Goal: Communication & Community: Answer question/provide support

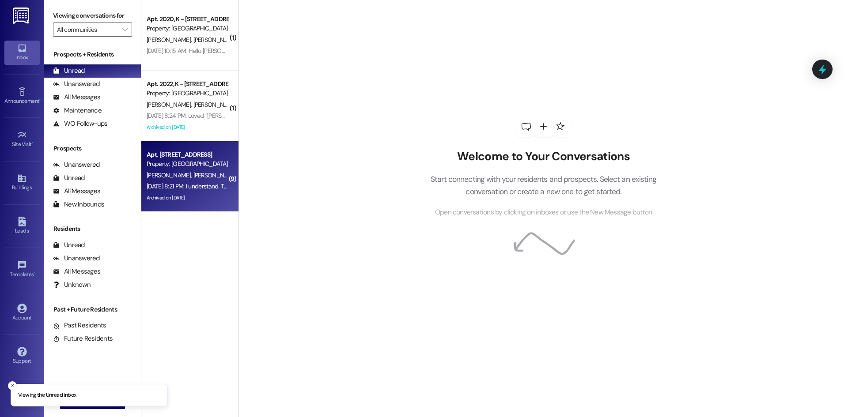
click at [197, 174] on span "[PERSON_NAME]" at bounding box center [215, 175] width 44 height 8
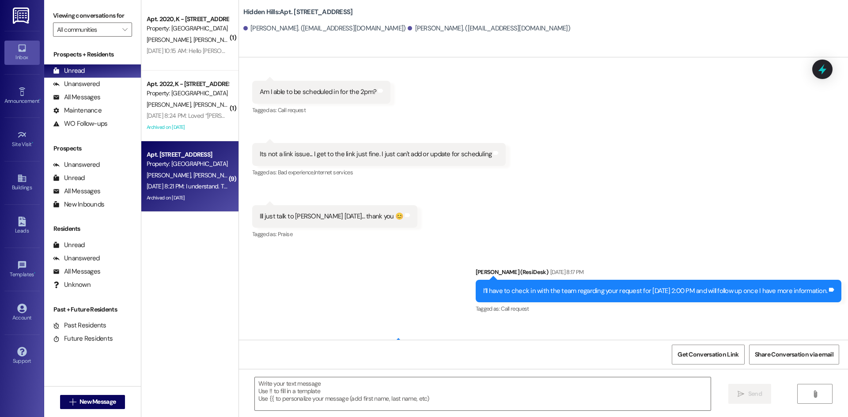
type textarea "Fetching suggested responses. Please feel free to read through the conversation…"
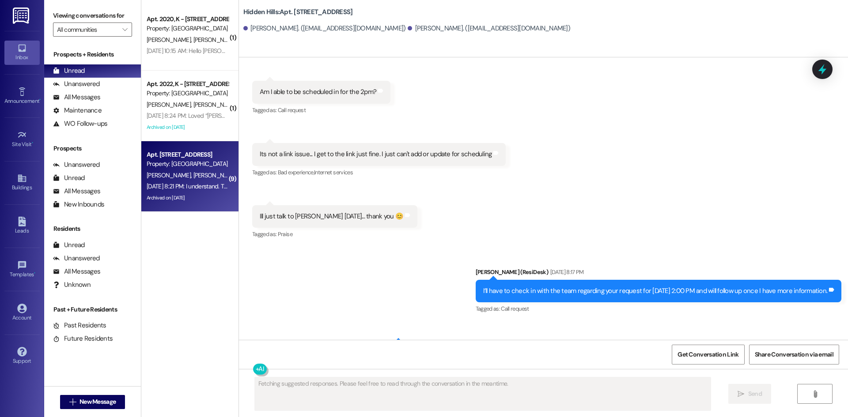
scroll to position [13493, 0]
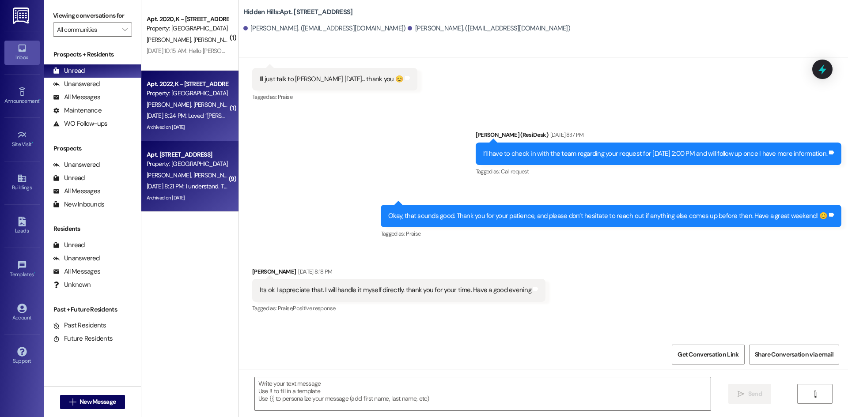
click at [195, 121] on div "[DATE] 8:24 PM: Loved “[PERSON_NAME] (Hidden Hills): Hi [PERSON_NAME], [PERSON_…" at bounding box center [187, 115] width 83 height 11
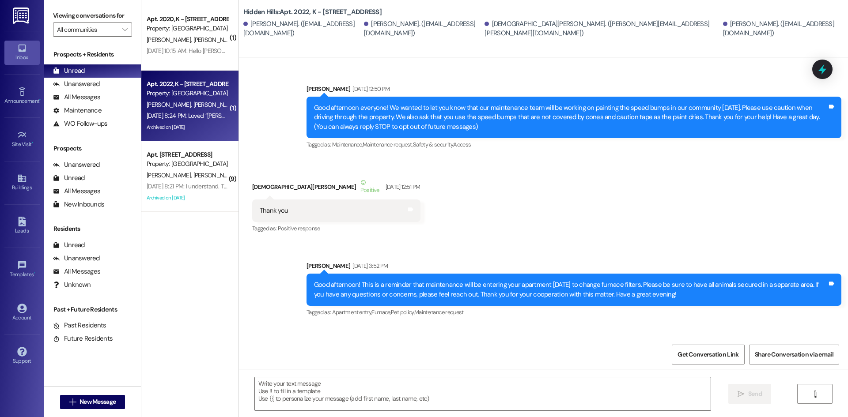
type textarea "Fetching suggested responses. Please feel free to read through the conversation…"
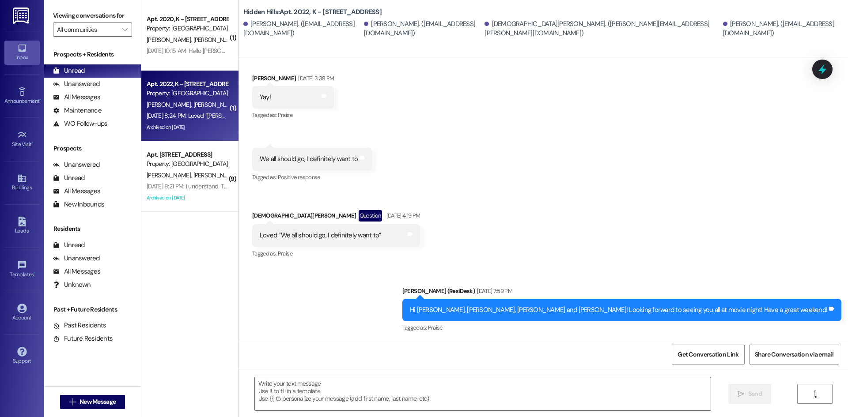
scroll to position [24698, 0]
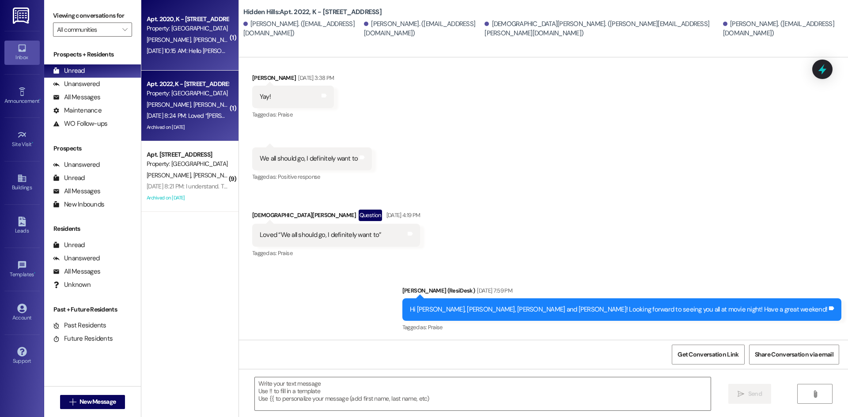
click at [205, 58] on div "Apt. 2020, K - [STREET_ADDRESS] Property: [GEOGRAPHIC_DATA] [PERSON_NAME] [PERS…" at bounding box center [189, 35] width 97 height 71
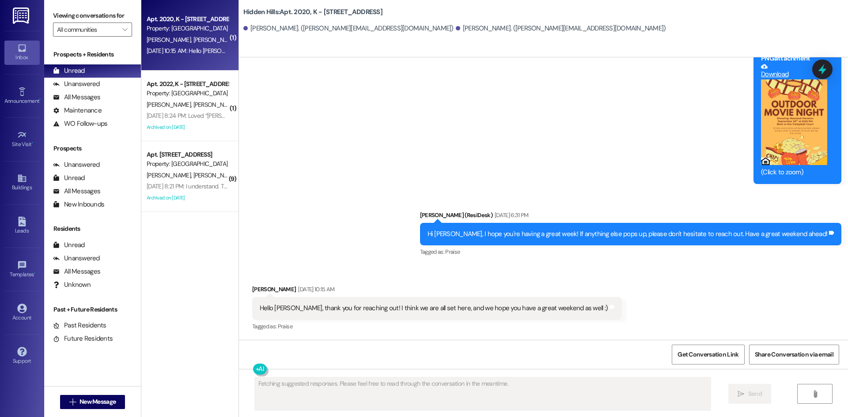
scroll to position [3071, 0]
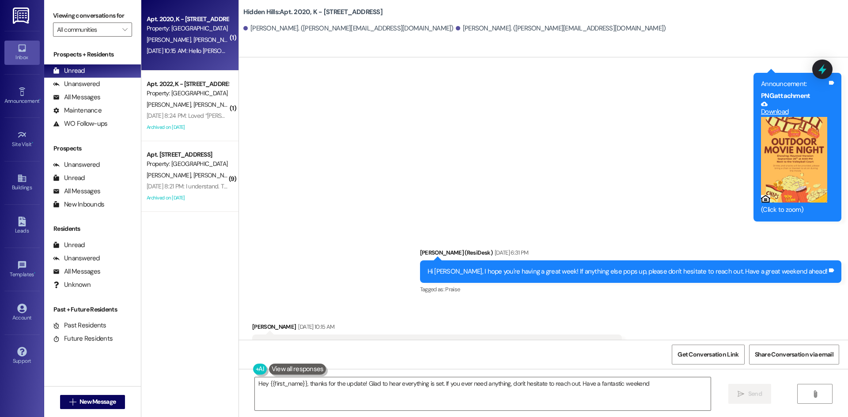
type textarea "Hey {{first_name}}, thanks for the update! Glad to hear everything is set. If y…"
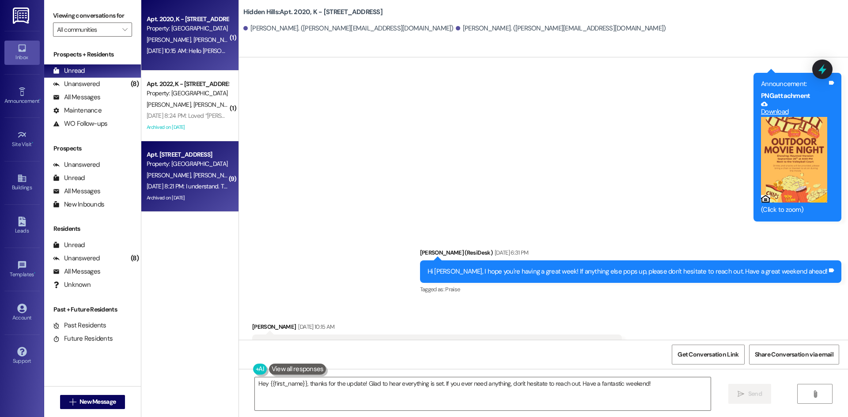
click at [184, 187] on div "[DATE] 8:21 PM: I understand. Thank you for letting me know, [PERSON_NAME]. You…" at bounding box center [288, 186] width 282 height 8
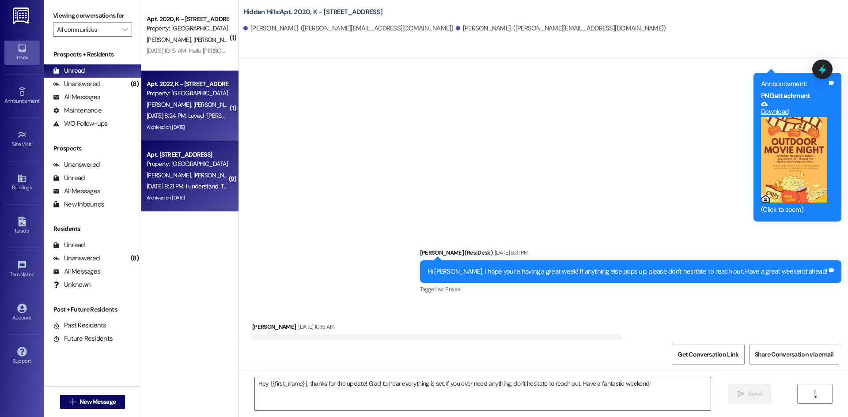
type textarea "Fetching suggested responses. Please feel free to read through the conversation…"
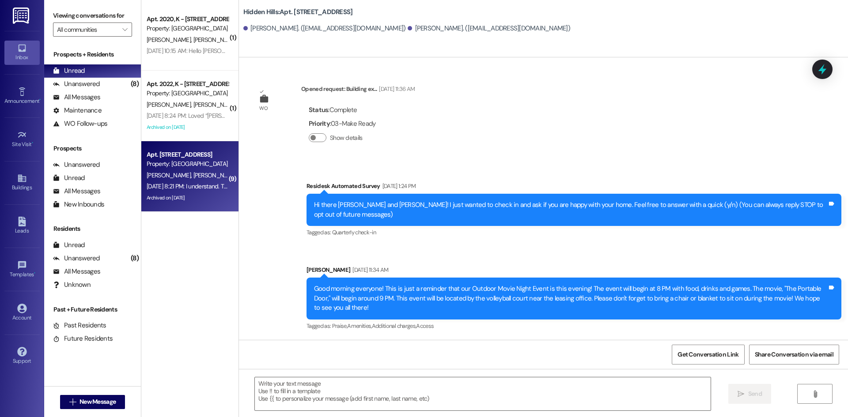
type textarea "Fetching suggested responses. Please feel free to read through the conversation…"
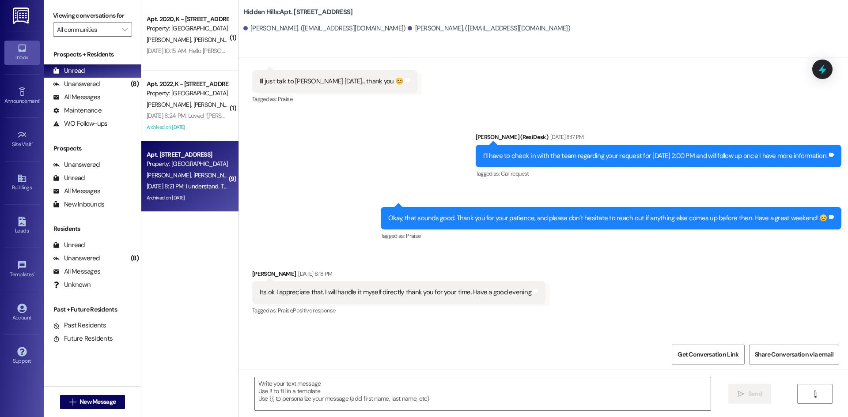
scroll to position [13493, 0]
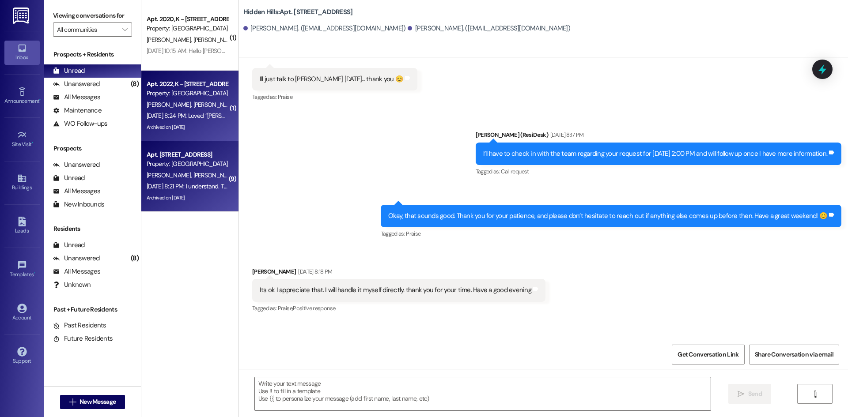
click at [240, 108] on span "[PERSON_NAME]" at bounding box center [263, 105] width 47 height 8
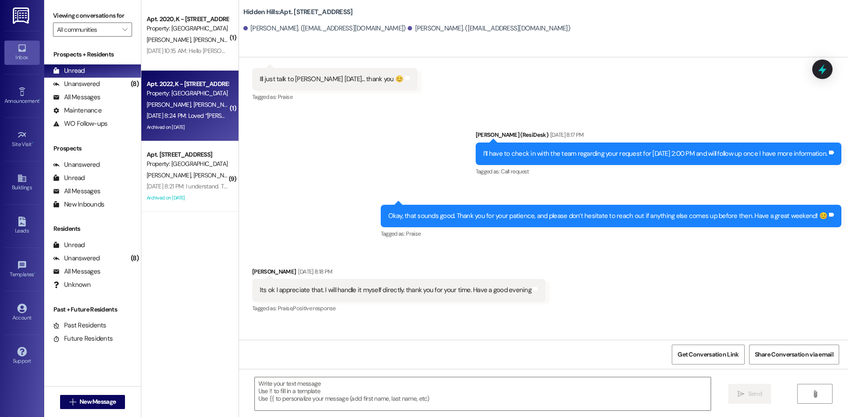
type textarea "Fetching suggested responses. Please feel free to read through the conversation…"
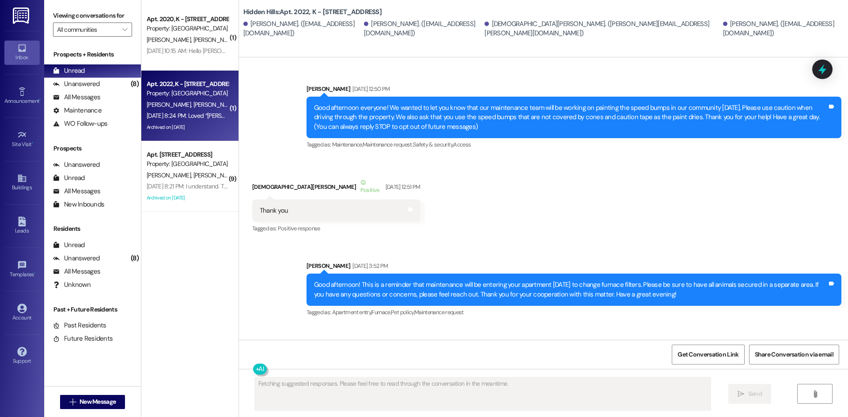
type textarea "Fetching suggested responses. Please feel free to read through the conversation…"
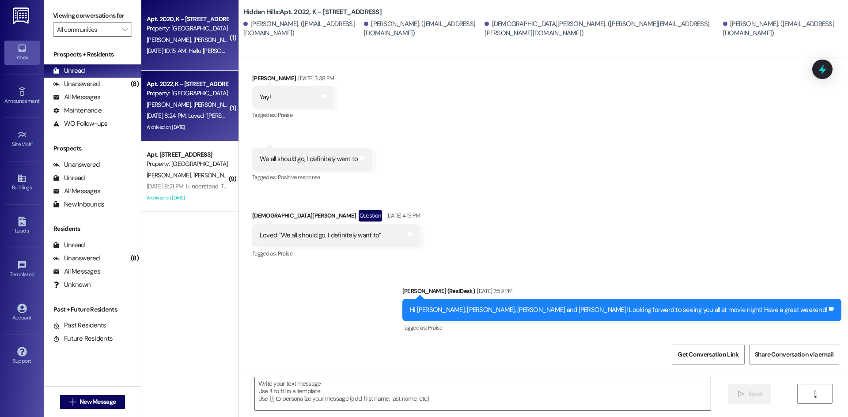
click at [189, 60] on div "Apt. 2020, K - [STREET_ADDRESS] Property: [GEOGRAPHIC_DATA] [PERSON_NAME] [PERS…" at bounding box center [189, 35] width 97 height 71
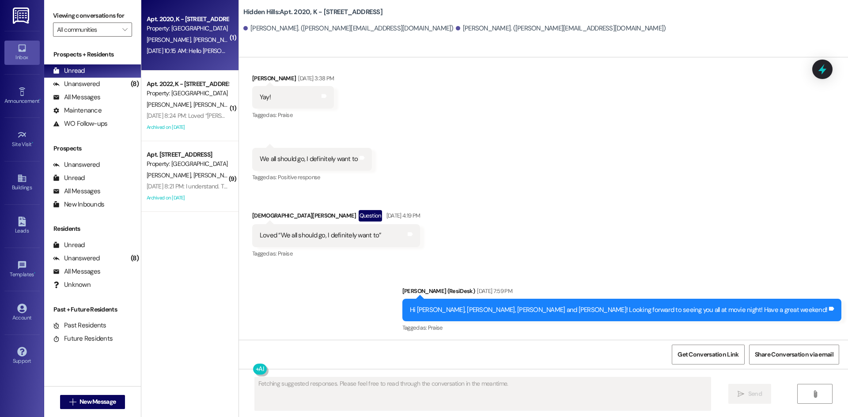
scroll to position [3071, 0]
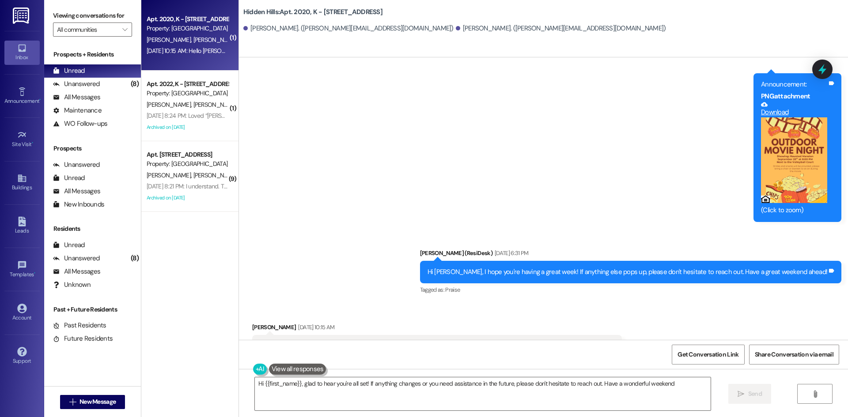
type textarea "Hi {{first_name}}, glad to hear you're all set! If anything changes or you need…"
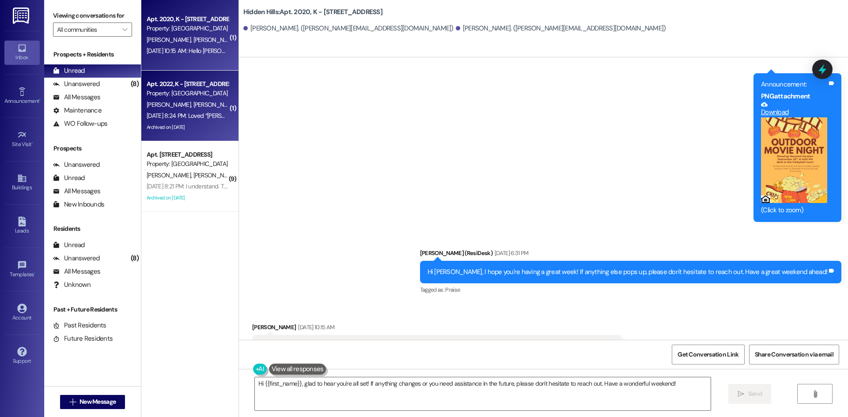
click at [207, 118] on div "[DATE] 8:24 PM: Loved “[PERSON_NAME] (Hidden Hills): Hi [PERSON_NAME], [PERSON_…" at bounding box center [412, 116] width 531 height 8
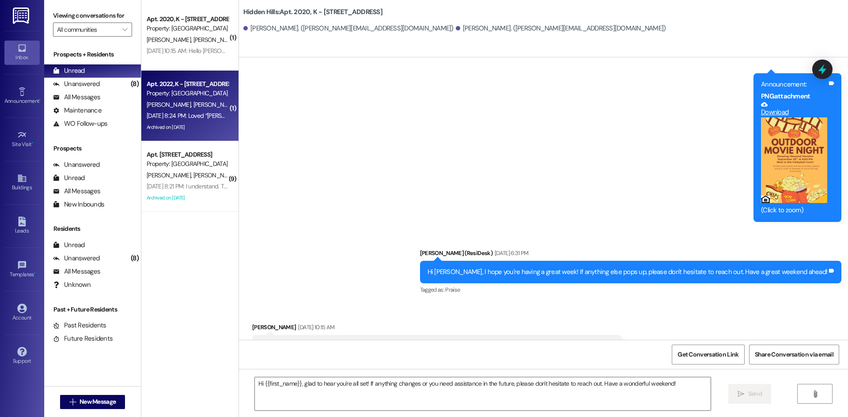
type textarea "Fetching suggested responses. Please feel free to read through the conversation…"
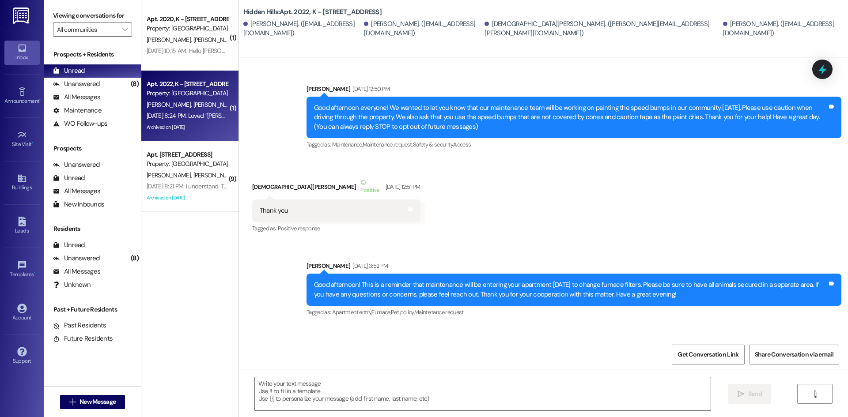
type textarea "Fetching suggested responses. Please feel free to read through the conversation…"
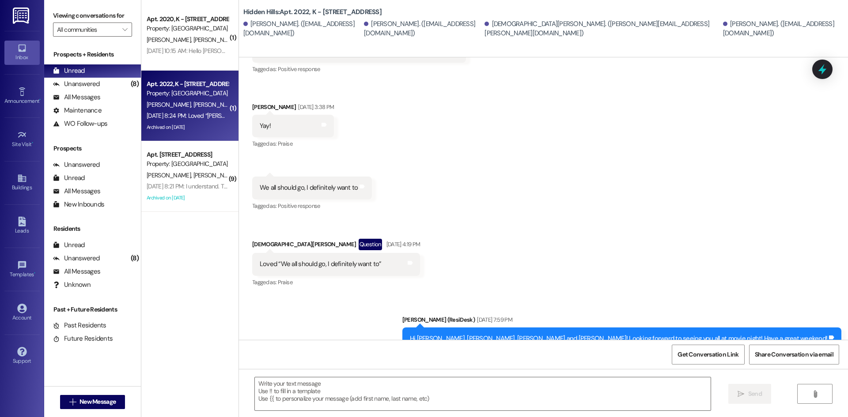
scroll to position [24698, 0]
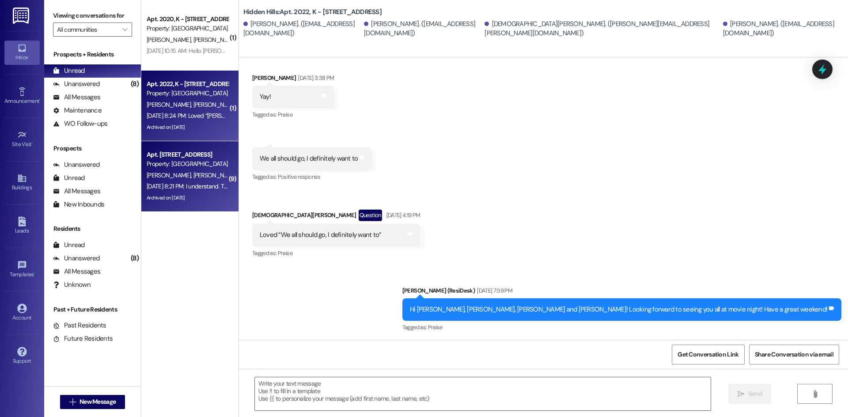
click at [163, 186] on div "[DATE] 8:21 PM: I understand. Thank you for letting me know, [PERSON_NAME]. You…" at bounding box center [288, 186] width 282 height 8
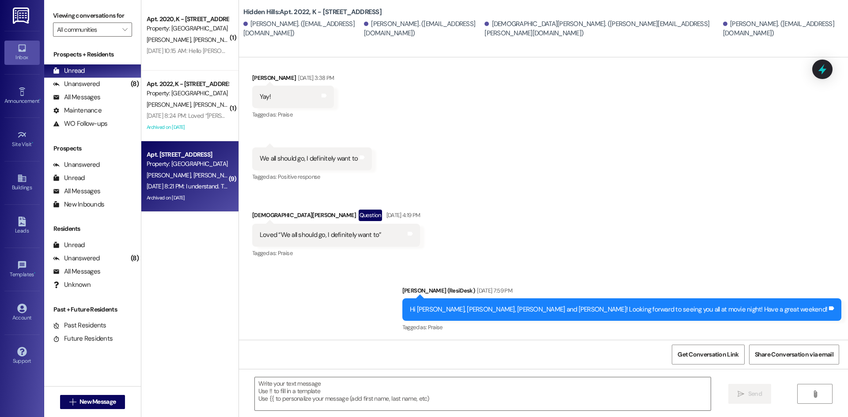
type textarea "Fetching suggested responses. Please feel free to read through the conversation…"
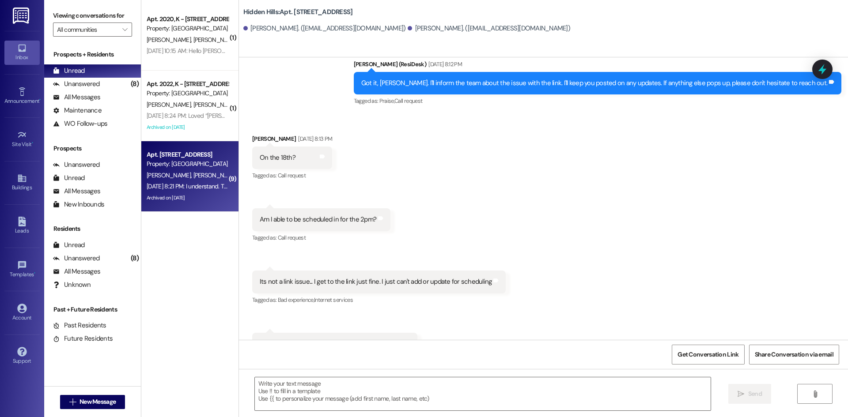
scroll to position [13493, 0]
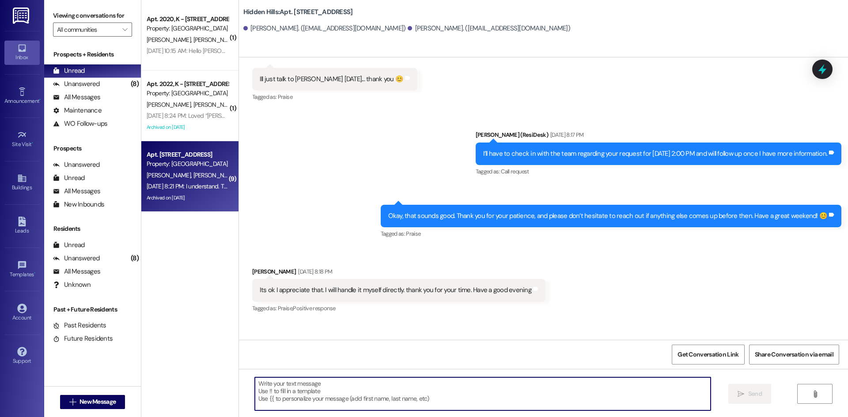
click at [407, 396] on textarea at bounding box center [483, 394] width 456 height 33
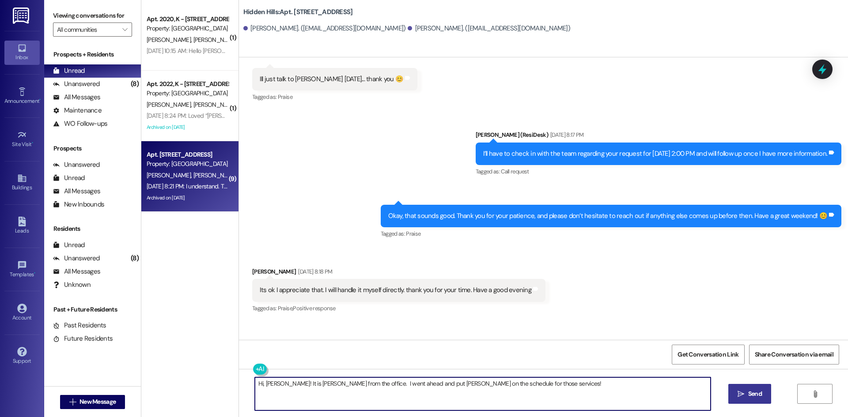
type textarea "Hi, [PERSON_NAME]! It is [PERSON_NAME] from the office. I went ahead and put [P…"
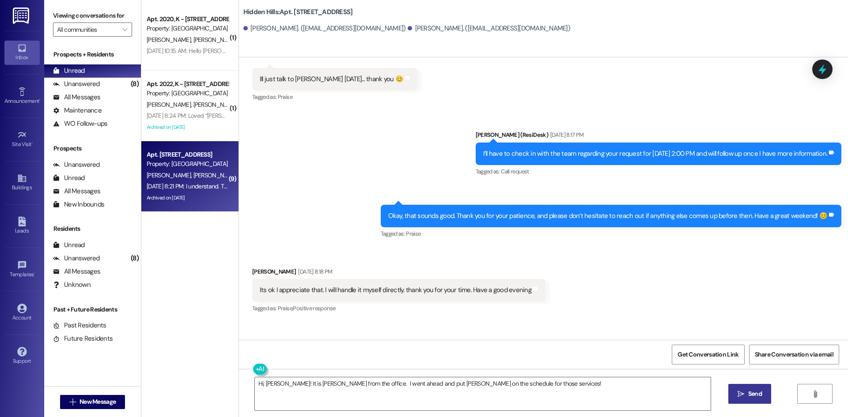
click at [742, 391] on icon "" at bounding box center [741, 394] width 7 height 7
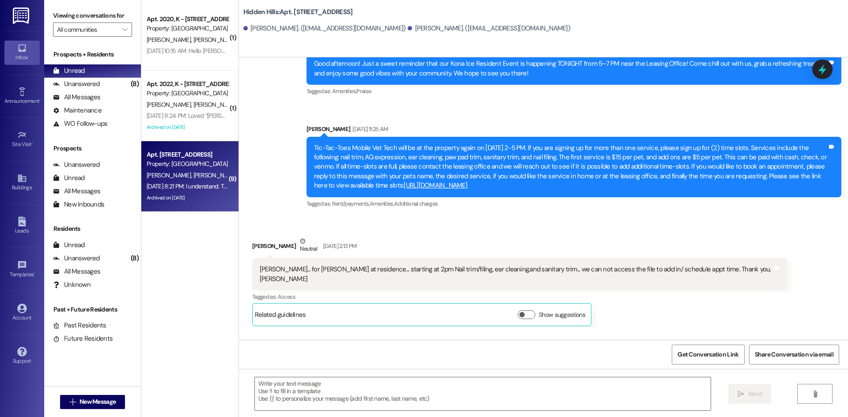
scroll to position [11832, 0]
